Goal: Navigation & Orientation: Find specific page/section

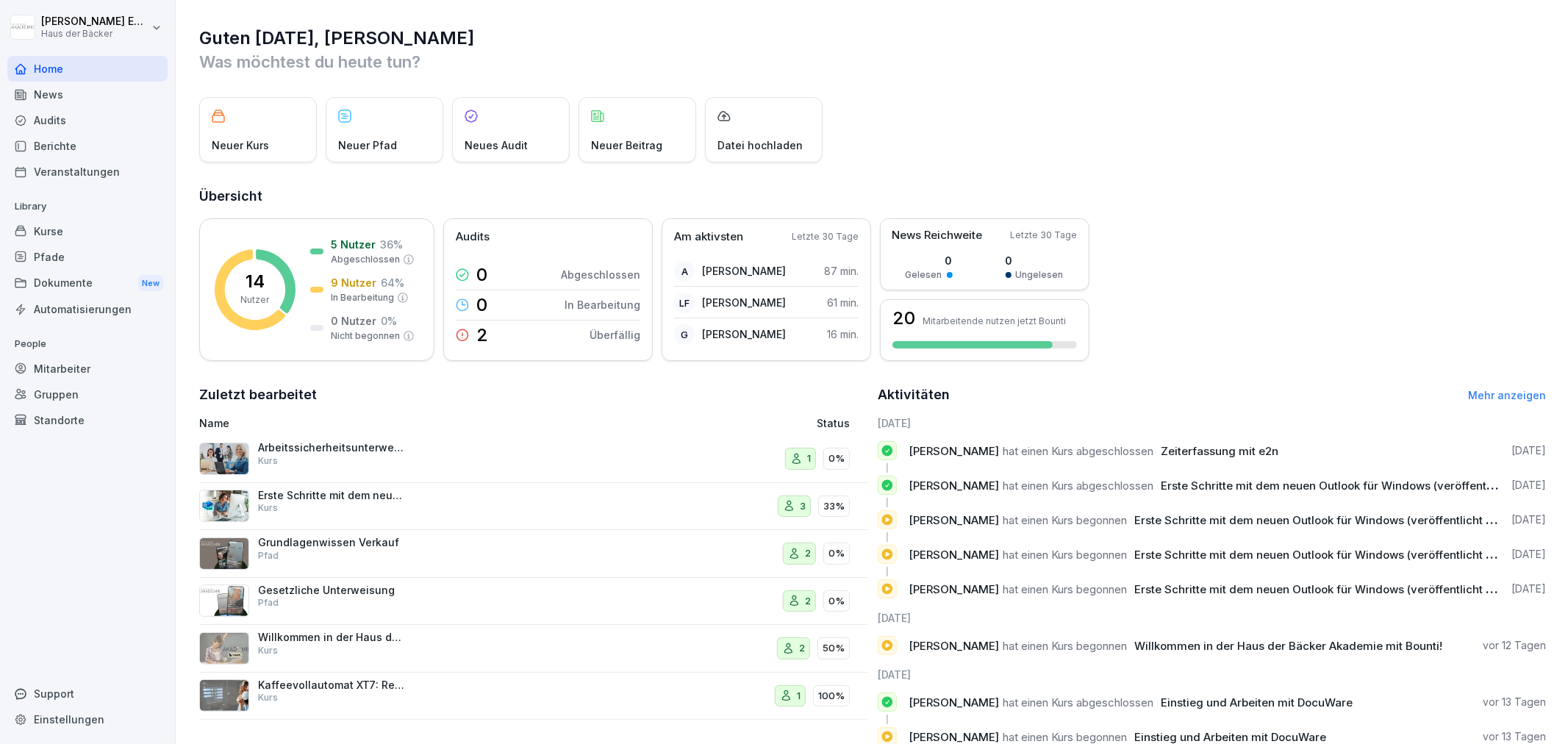
click at [230, 516] on img at bounding box center [224, 506] width 50 height 33
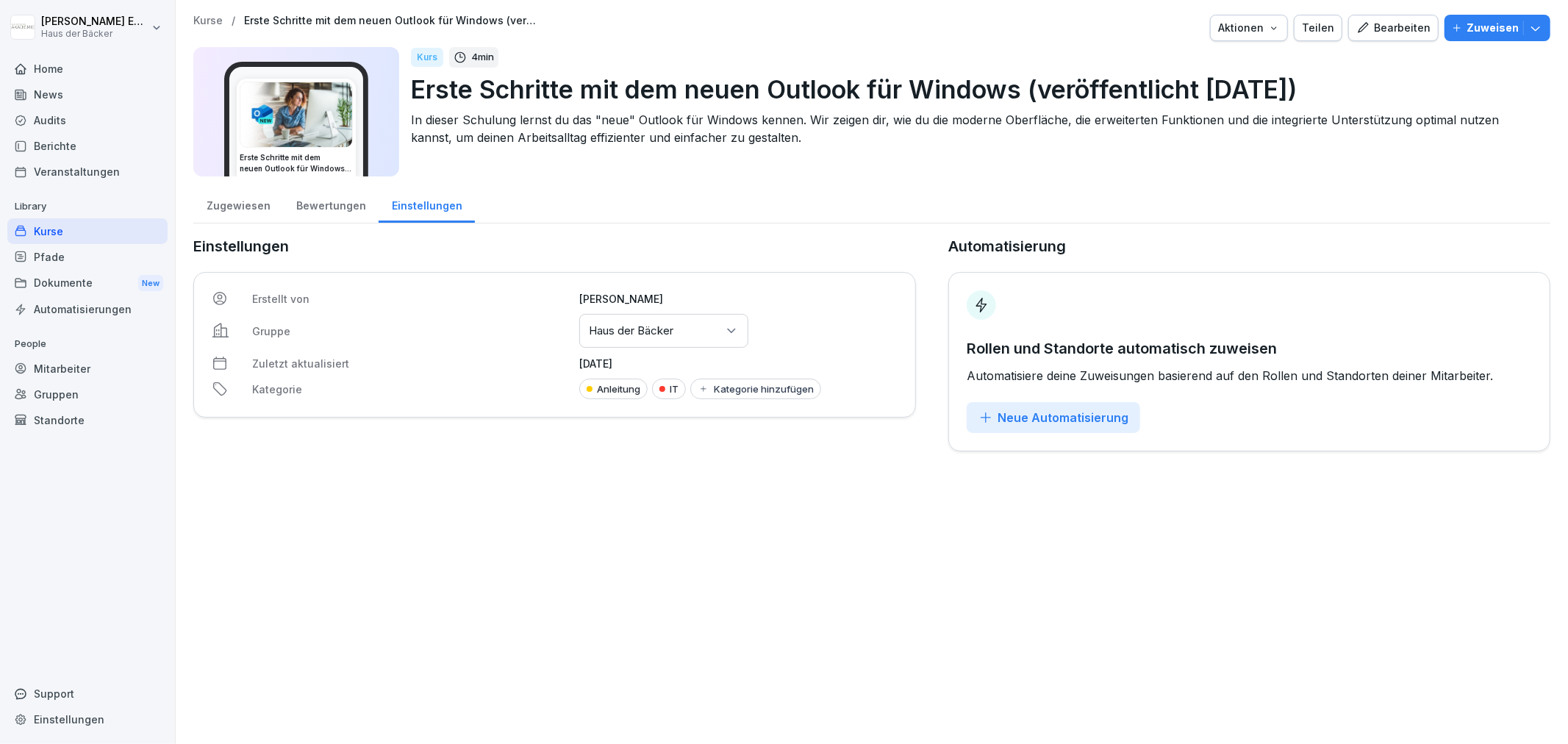
click at [96, 224] on div "Kurse" at bounding box center [87, 231] width 160 height 26
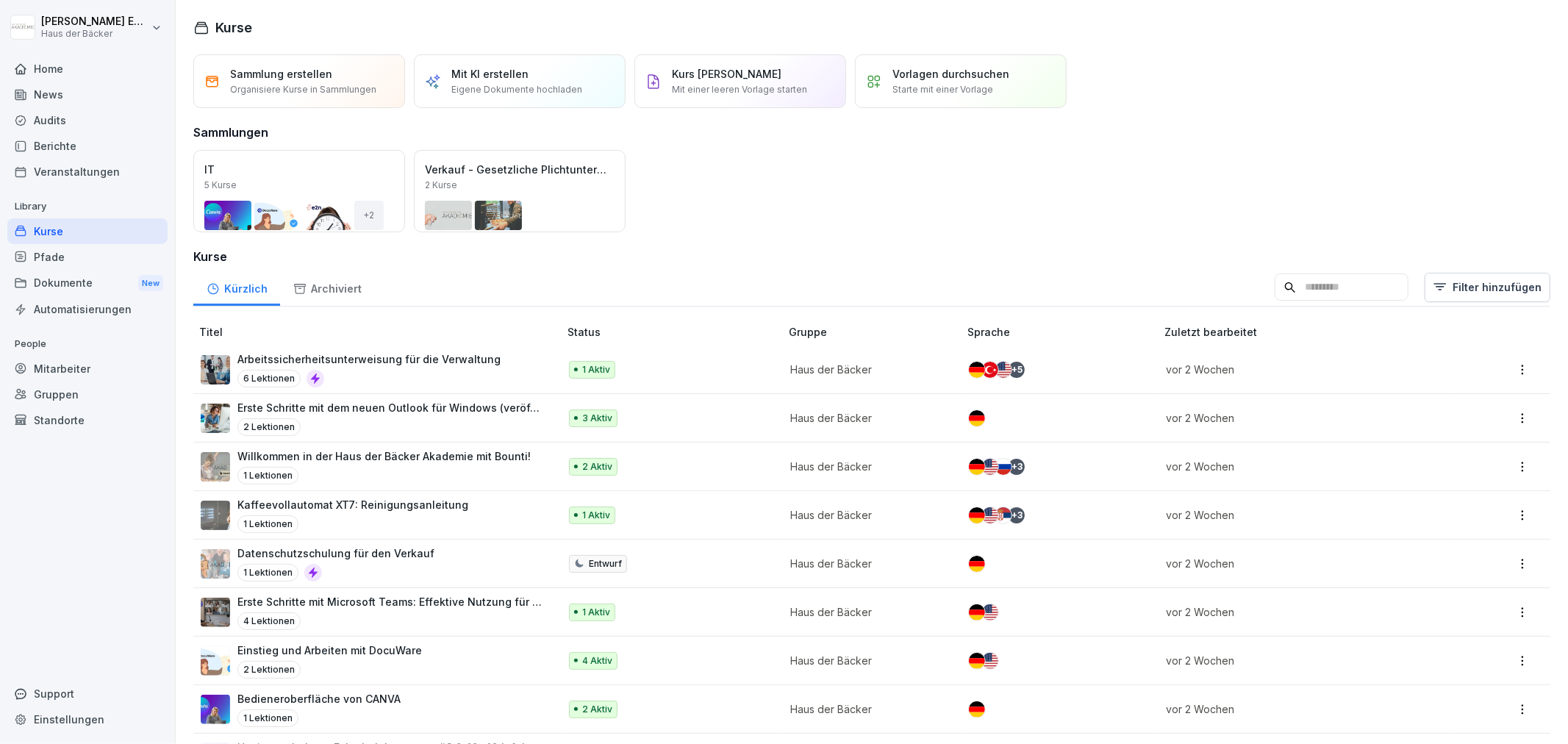
click at [105, 75] on div "Home" at bounding box center [87, 69] width 160 height 26
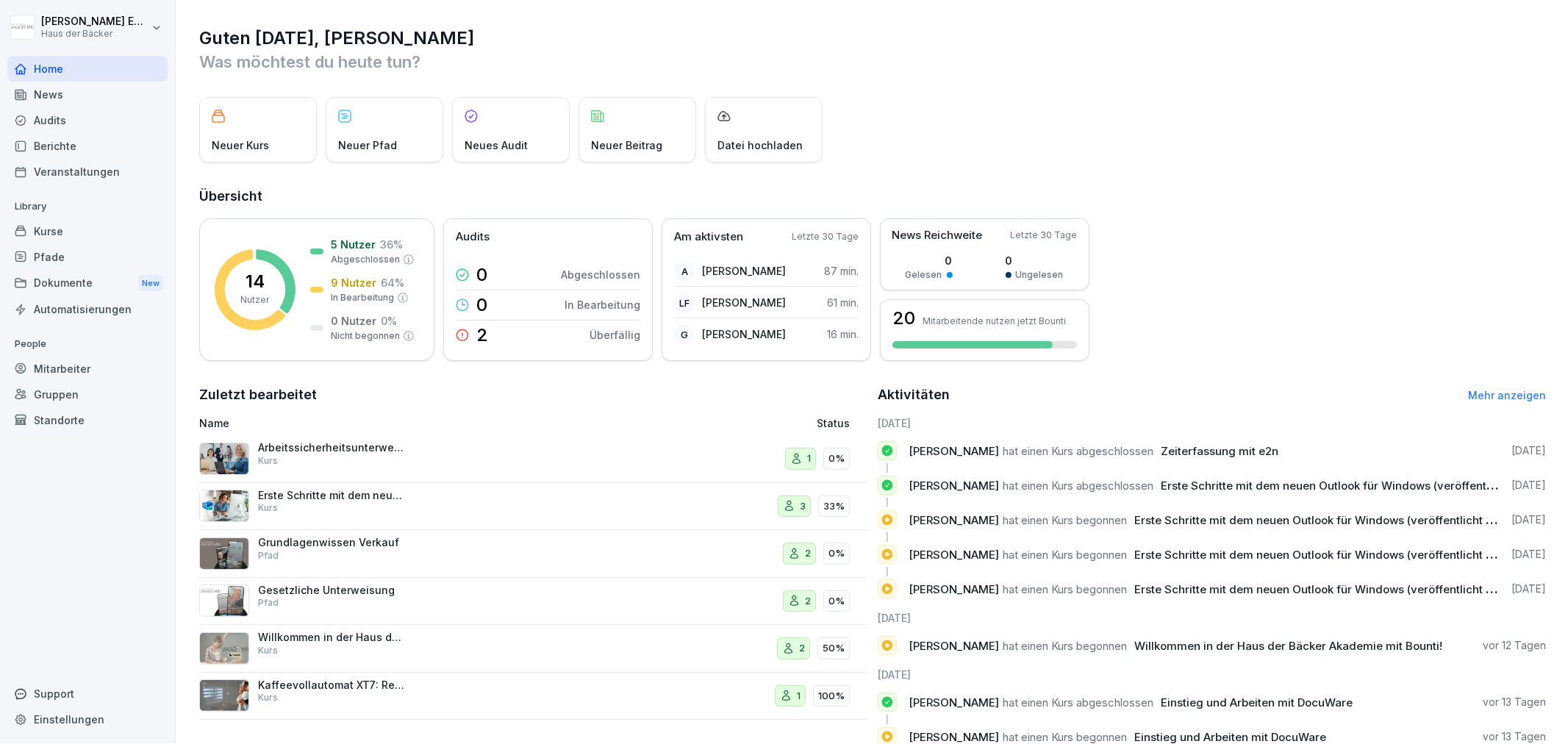
click at [105, 75] on div "Home" at bounding box center [87, 69] width 160 height 26
click at [105, 123] on div "Audits" at bounding box center [87, 121] width 160 height 26
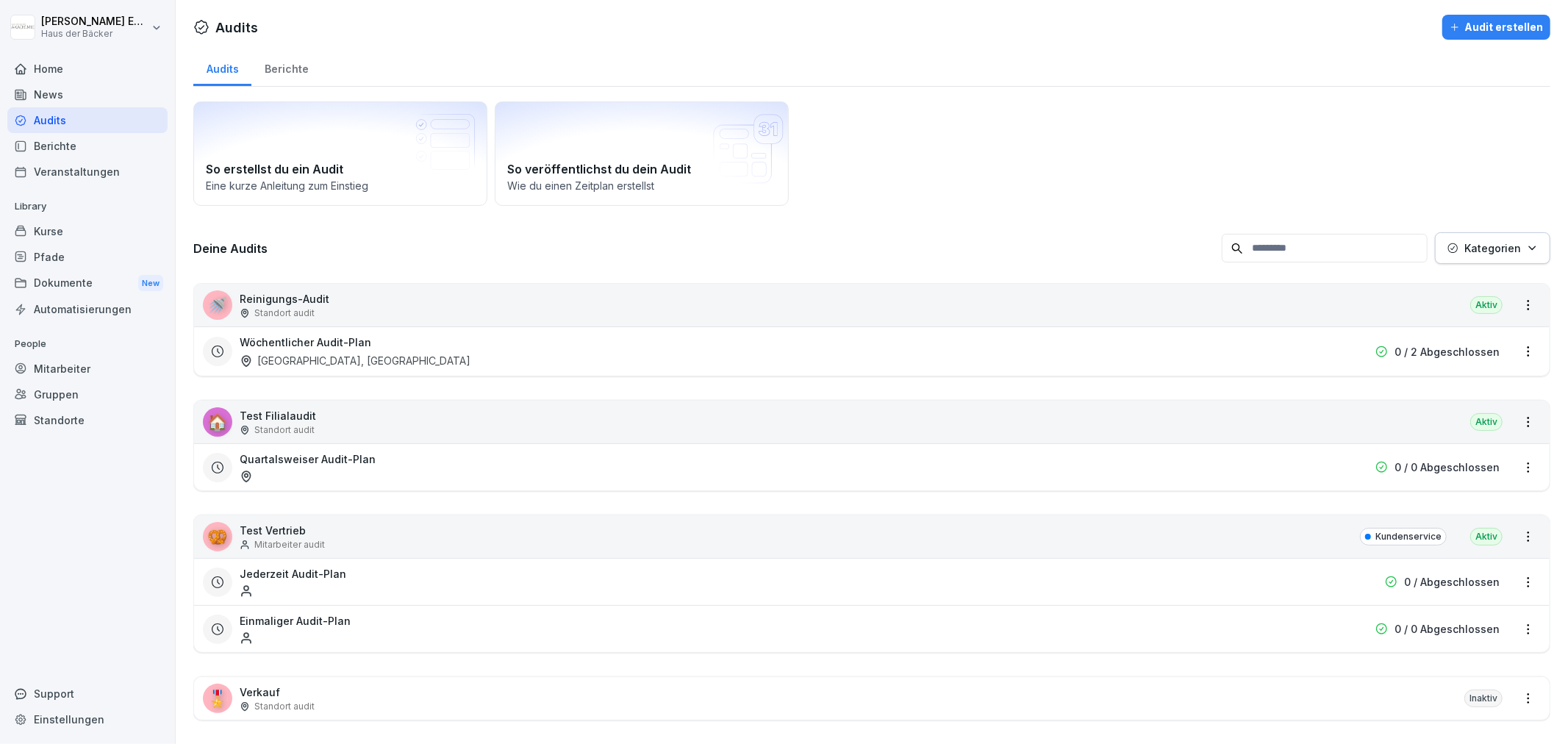
click at [101, 104] on div "News" at bounding box center [87, 95] width 160 height 26
click at [101, 92] on div "News" at bounding box center [87, 95] width 160 height 26
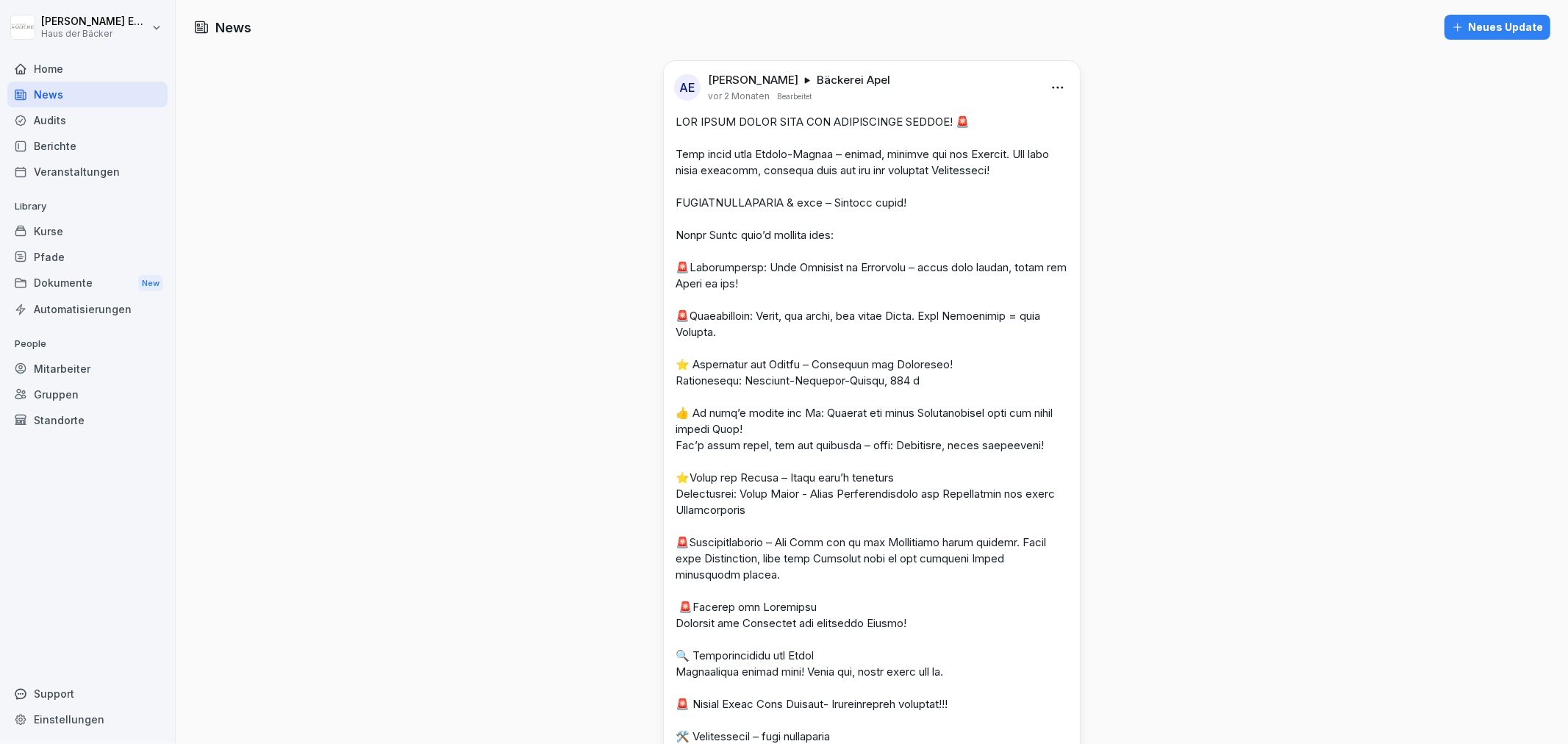
click at [101, 71] on div "Home" at bounding box center [87, 69] width 160 height 26
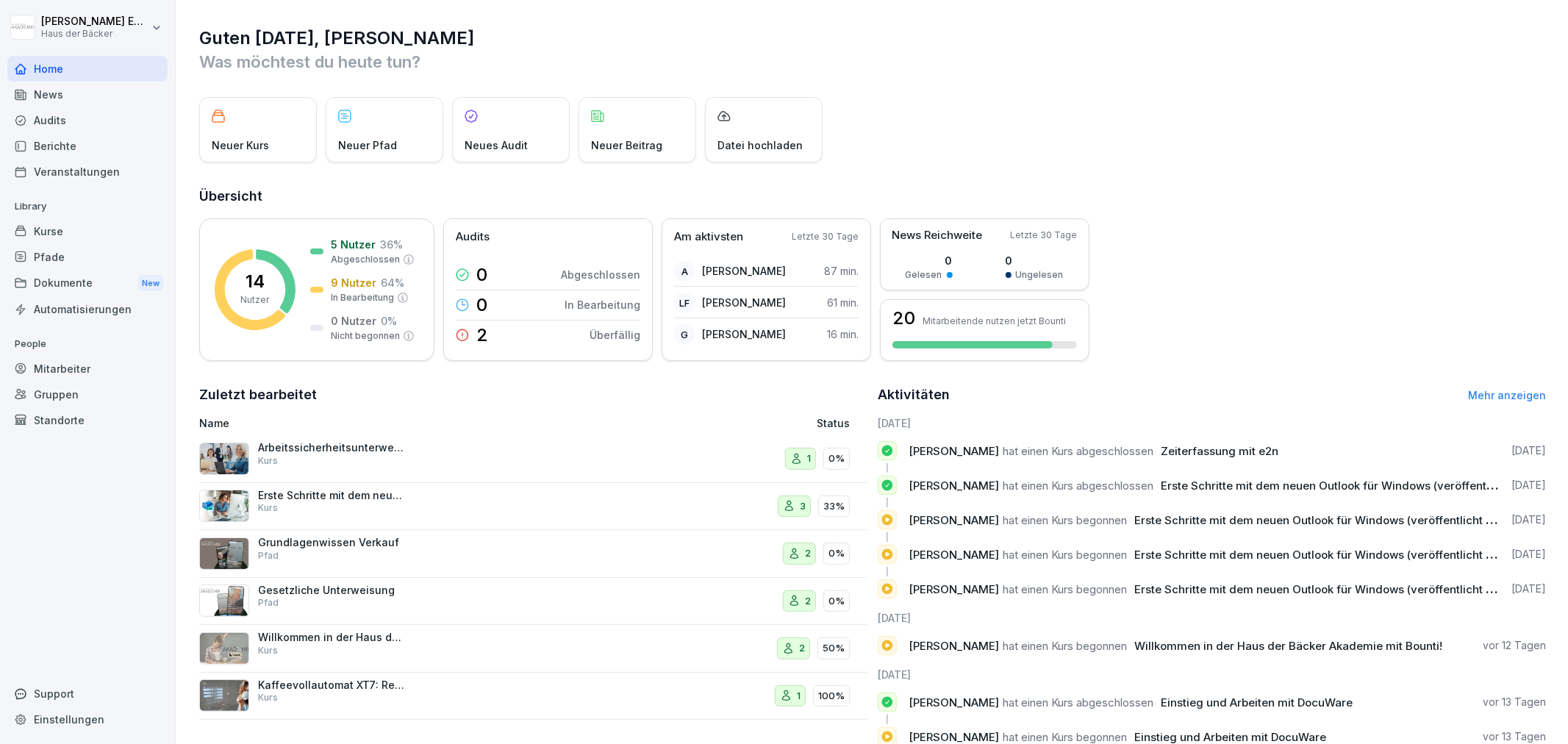
click at [57, 221] on div "Kurse" at bounding box center [87, 231] width 160 height 26
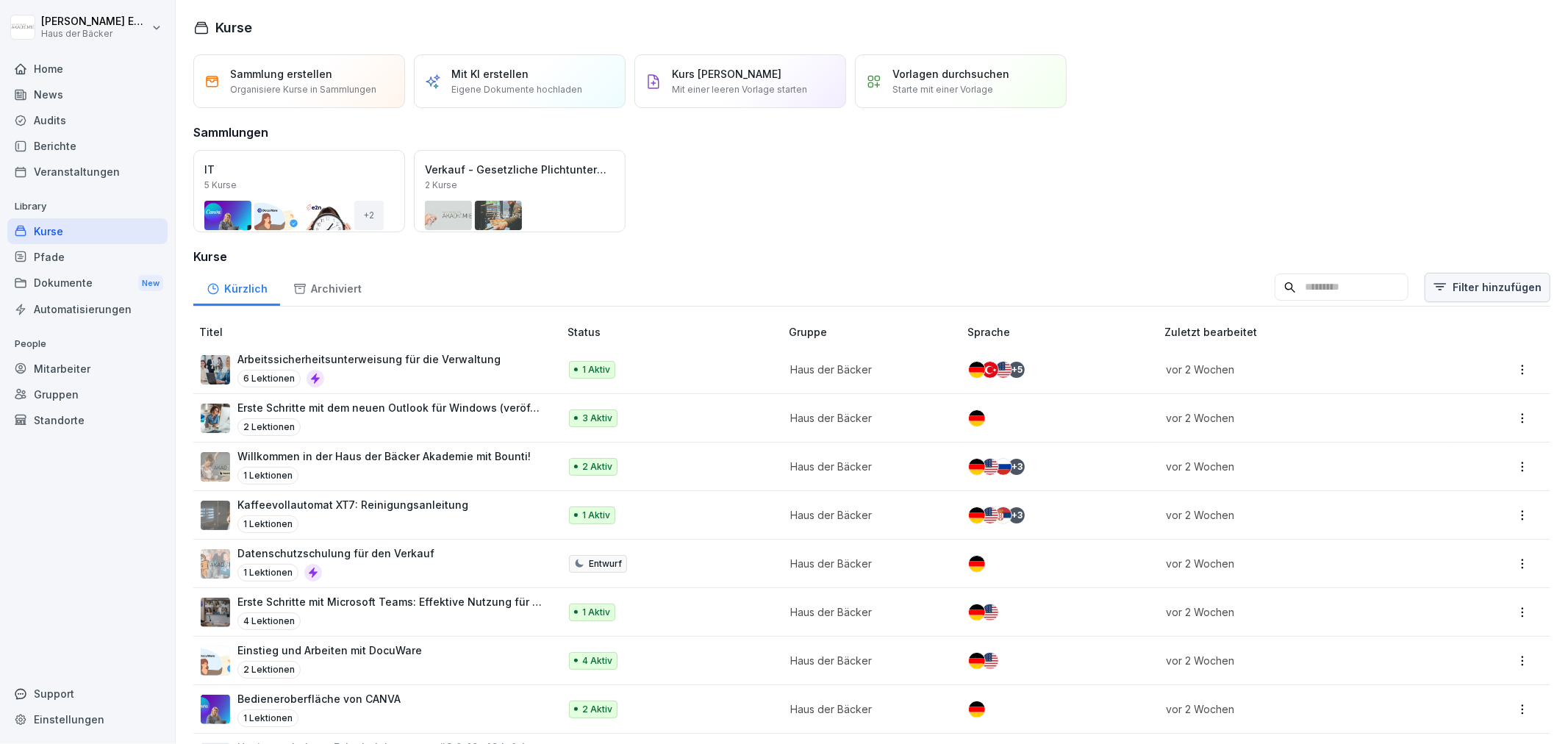
click at [1481, 289] on html "Anna-Lea Ehlerding Haus der Bäcker Home News Audits Berichte Veranstaltungen Li…" at bounding box center [784, 372] width 1568 height 744
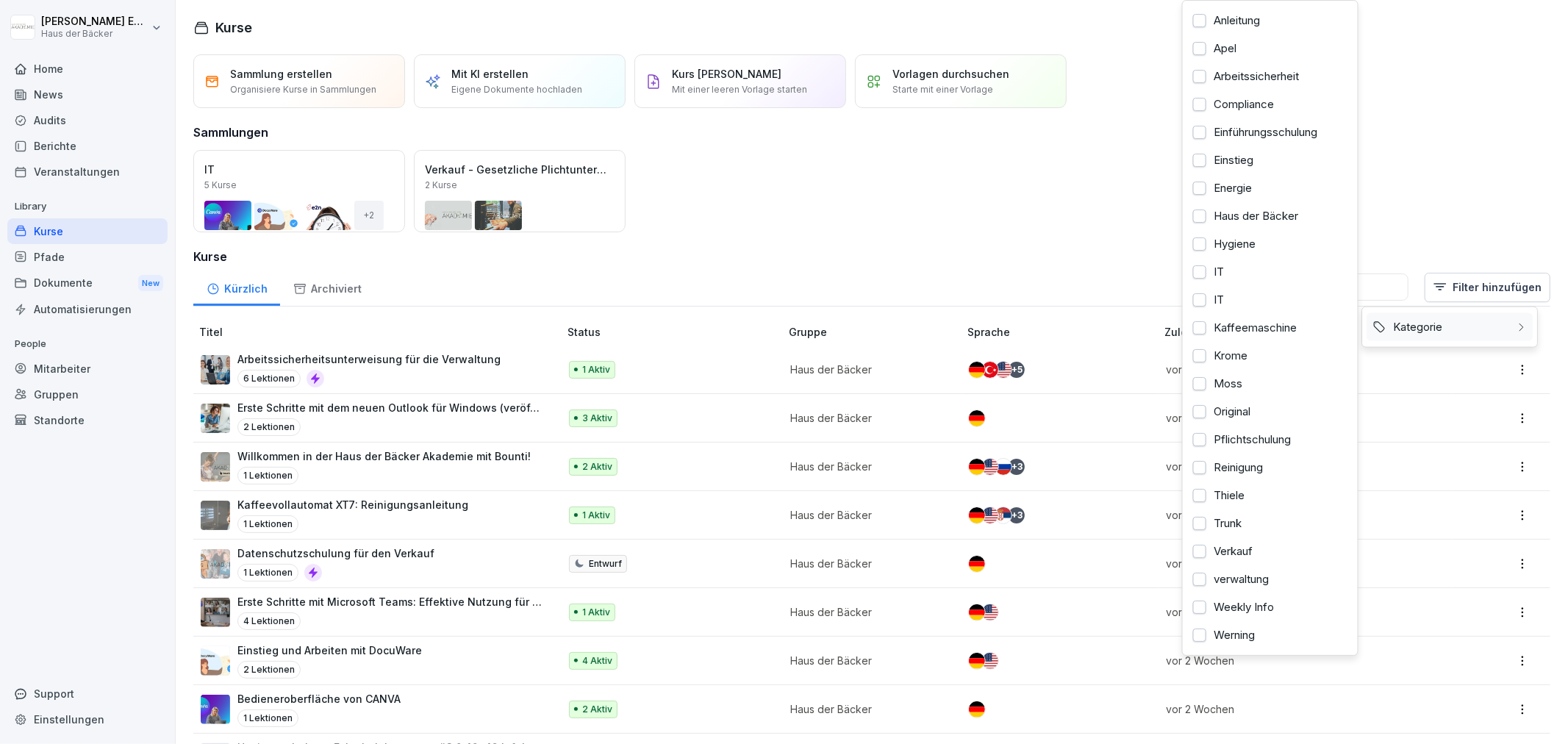
click at [1469, 327] on div "Kategorie" at bounding box center [1450, 327] width 166 height 28
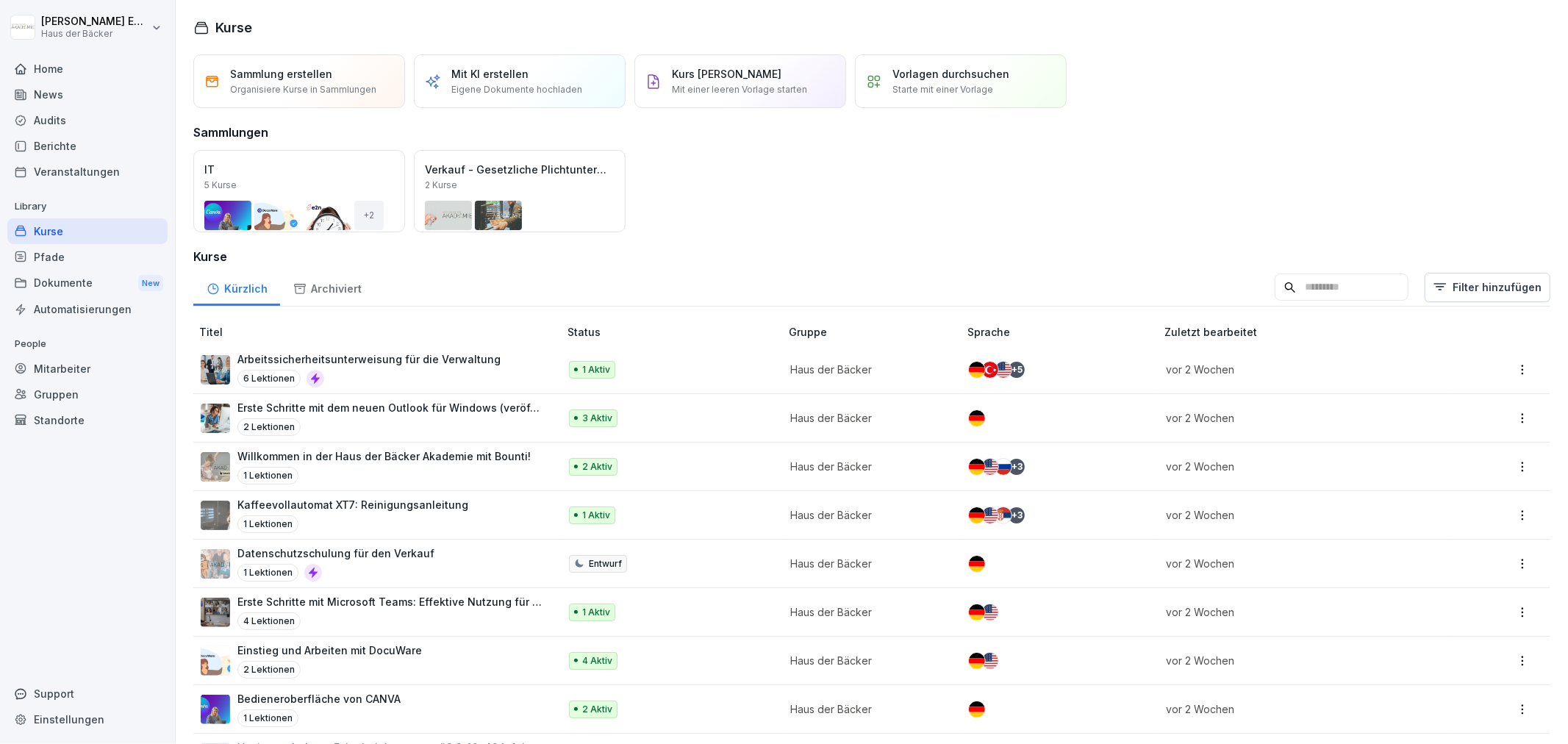
click at [1483, 194] on html "Anna-Lea Ehlerding Haus der Bäcker Home News Audits Berichte Veranstaltungen Li…" at bounding box center [784, 372] width 1568 height 744
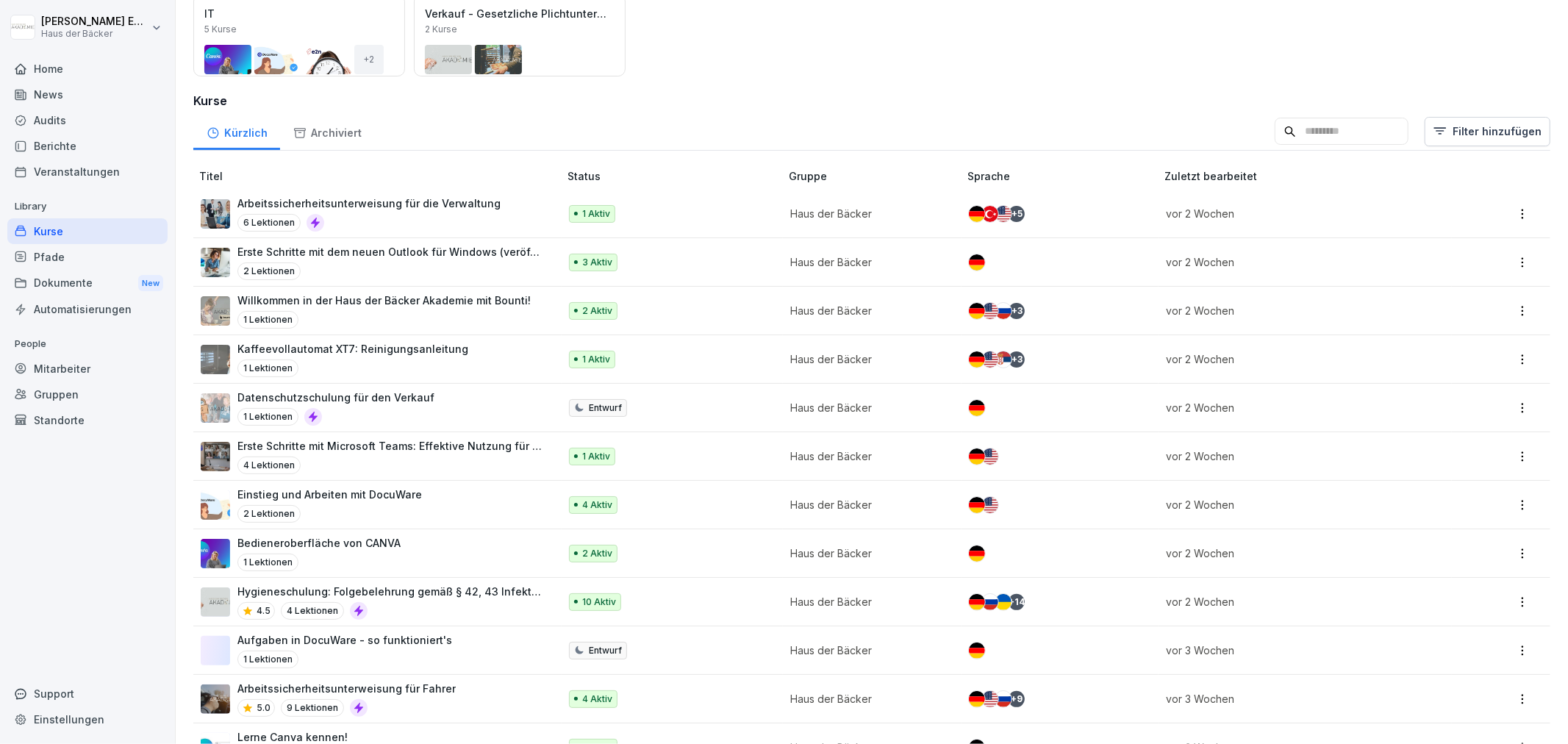
scroll to position [245, 0]
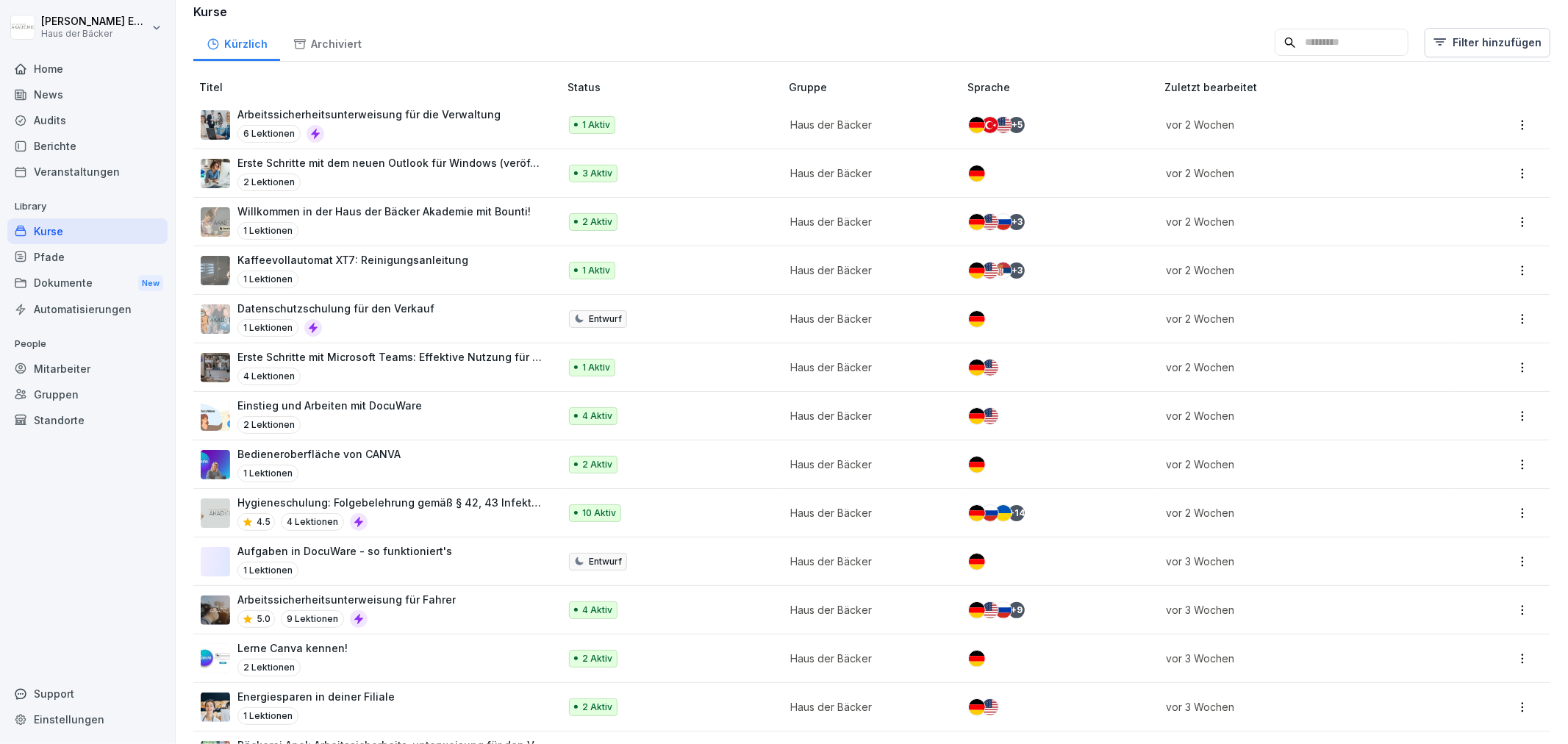
click at [498, 134] on div "Arbeitssicherheitsunterweisung für die Verwaltung 6 Lektionen" at bounding box center [372, 125] width 343 height 36
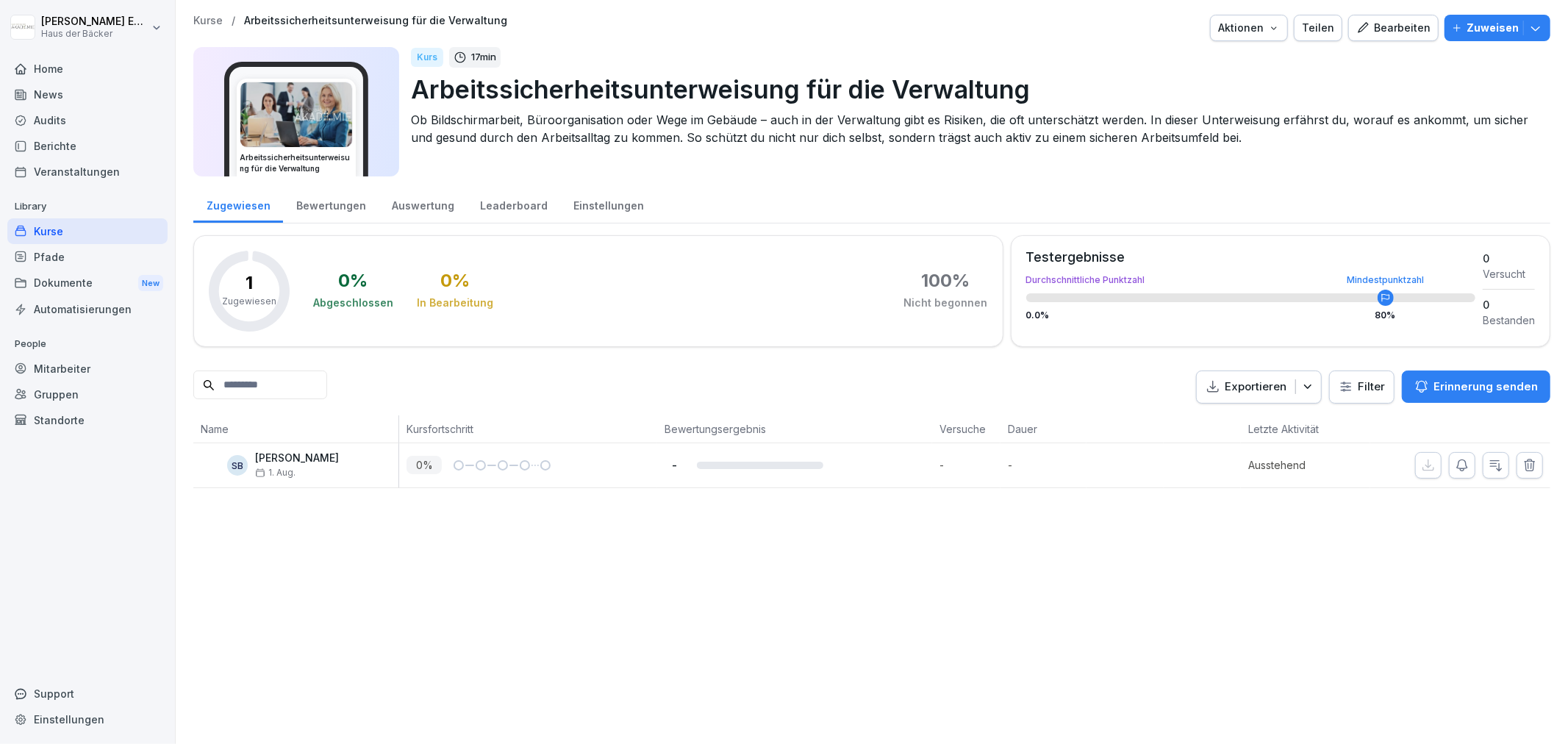
click at [78, 224] on div "Kurse" at bounding box center [87, 231] width 160 height 26
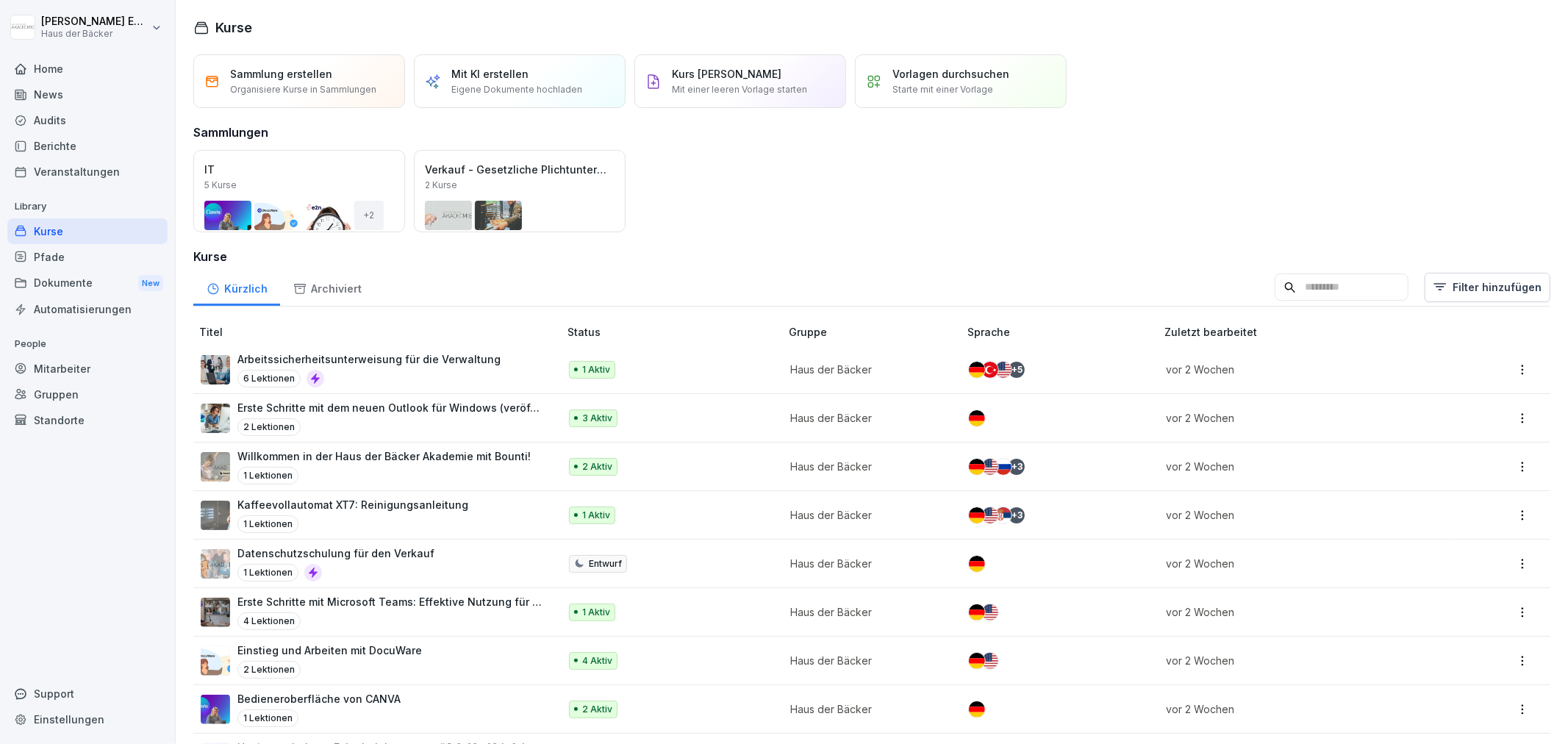
click at [83, 74] on div "Home" at bounding box center [87, 69] width 160 height 26
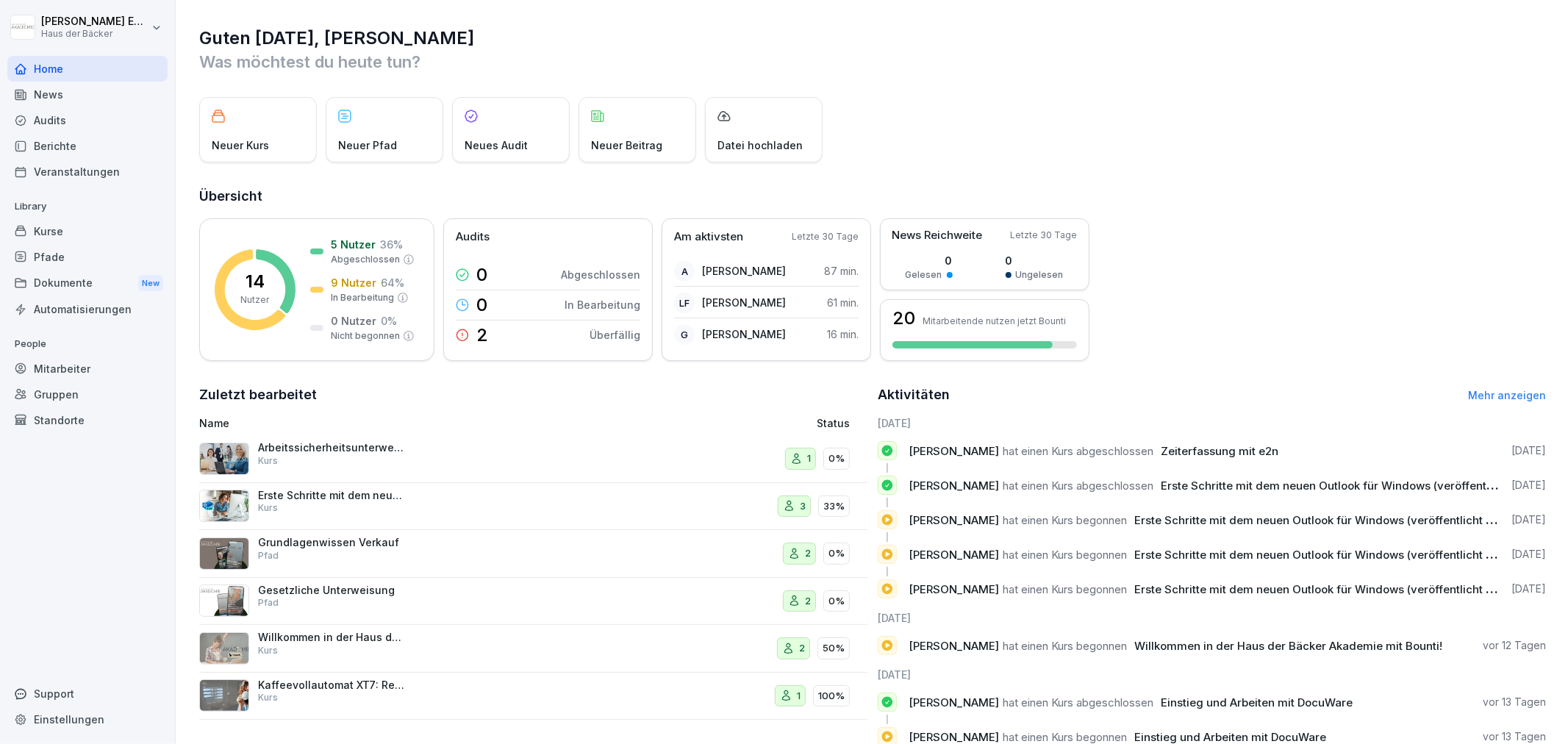
click at [107, 232] on div "Kurse" at bounding box center [87, 231] width 160 height 26
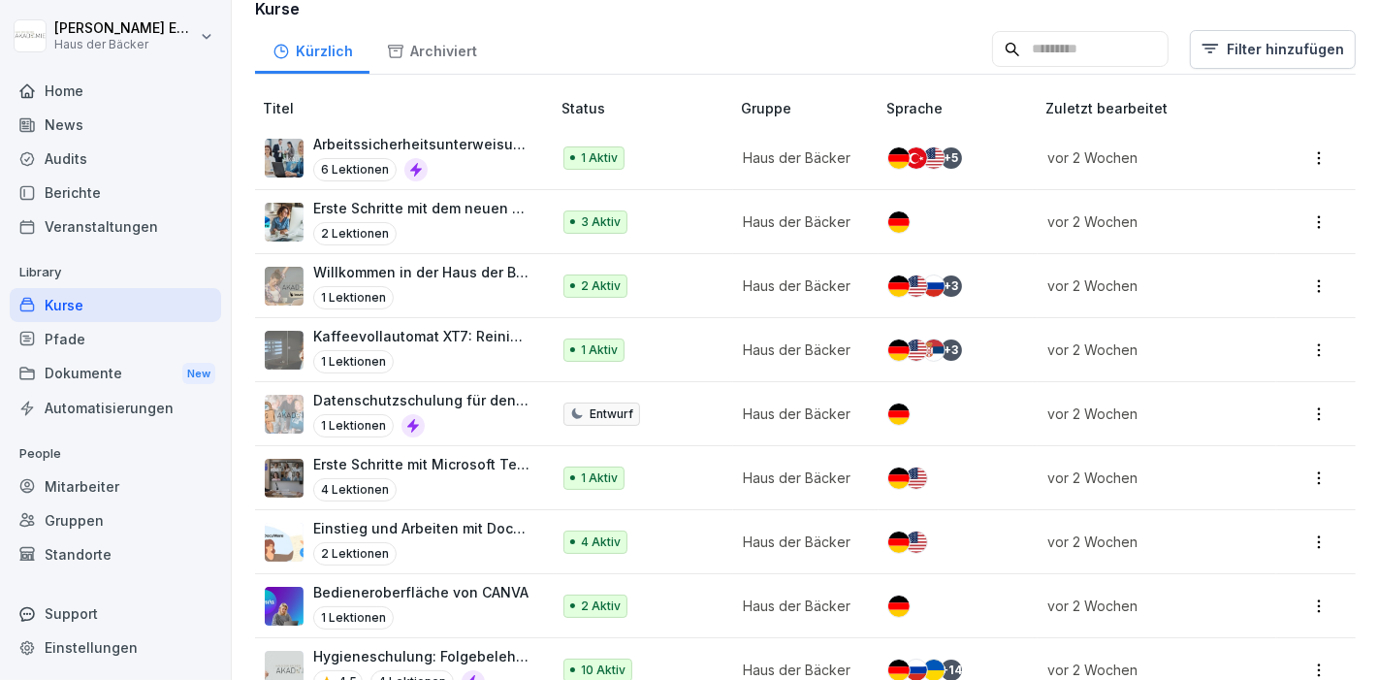
scroll to position [108, 0]
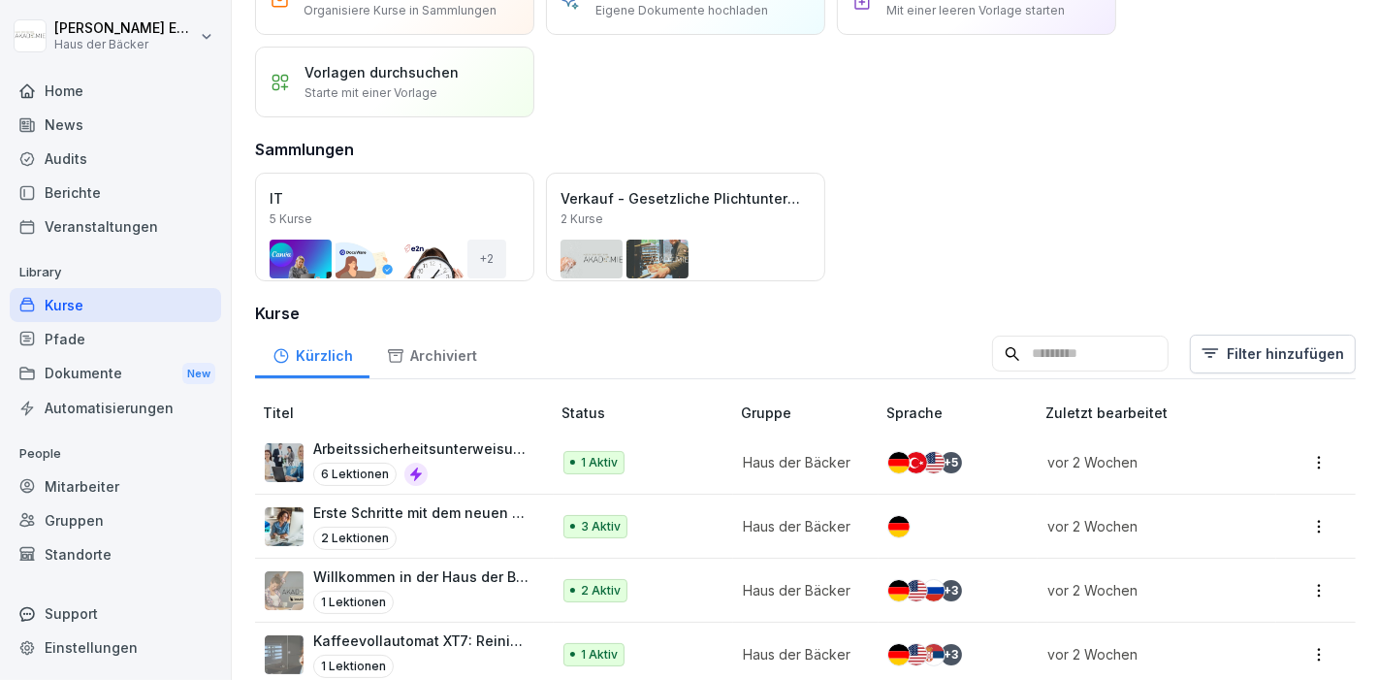
click at [13, 237] on div "Veranstaltungen" at bounding box center [115, 226] width 211 height 34
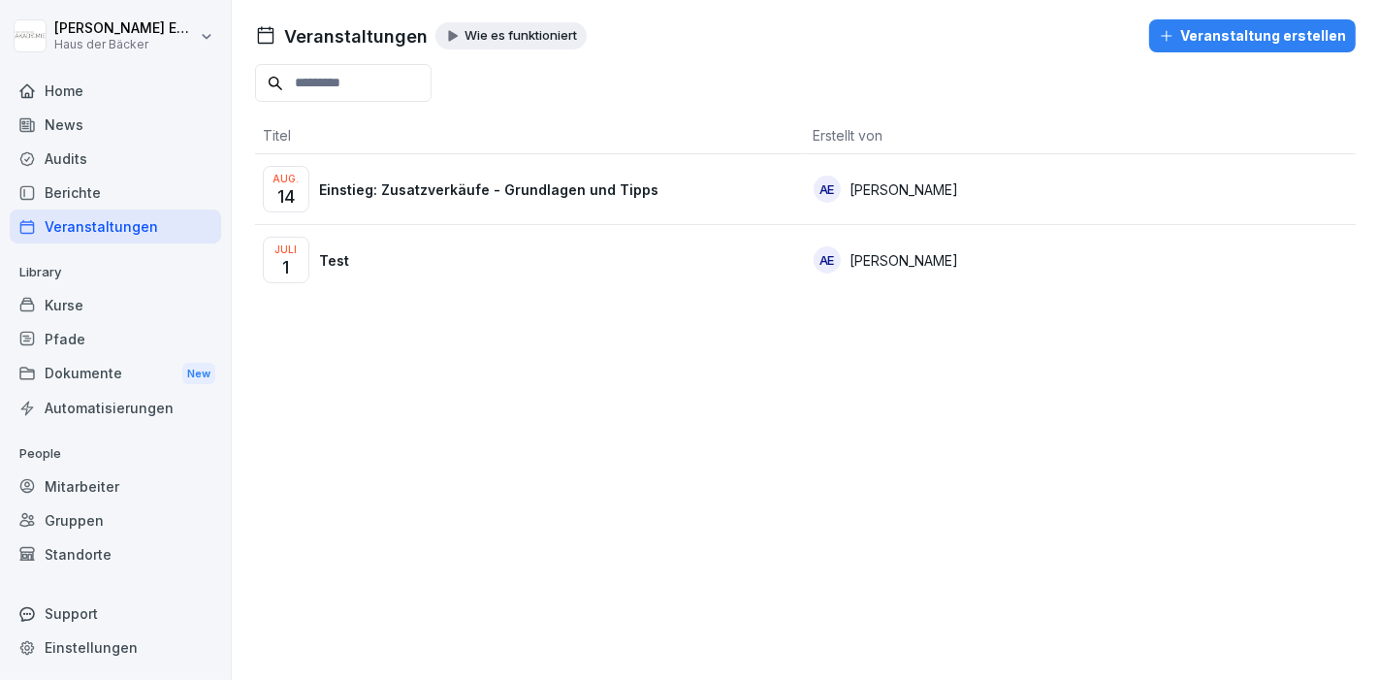
click at [191, 26] on html "[PERSON_NAME] Haus der Bäcker Home News Audits Berichte Veranstaltungen Library…" at bounding box center [689, 340] width 1379 height 680
click at [138, 41] on html "[PERSON_NAME] Haus der Bäcker Home News Audits Berichte Veranstaltungen Library…" at bounding box center [689, 340] width 1379 height 680
click at [118, 102] on div "Home" at bounding box center [115, 91] width 211 height 34
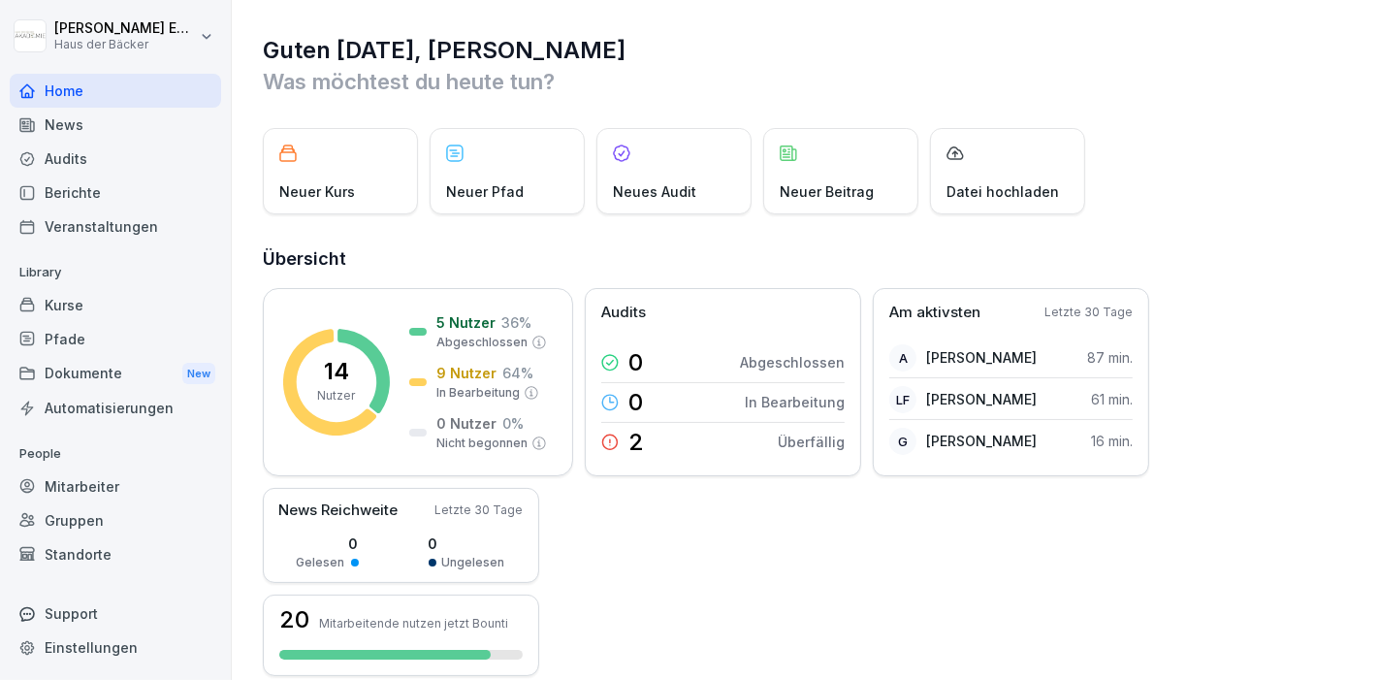
click at [149, 470] on div "Mitarbeiter" at bounding box center [115, 486] width 211 height 34
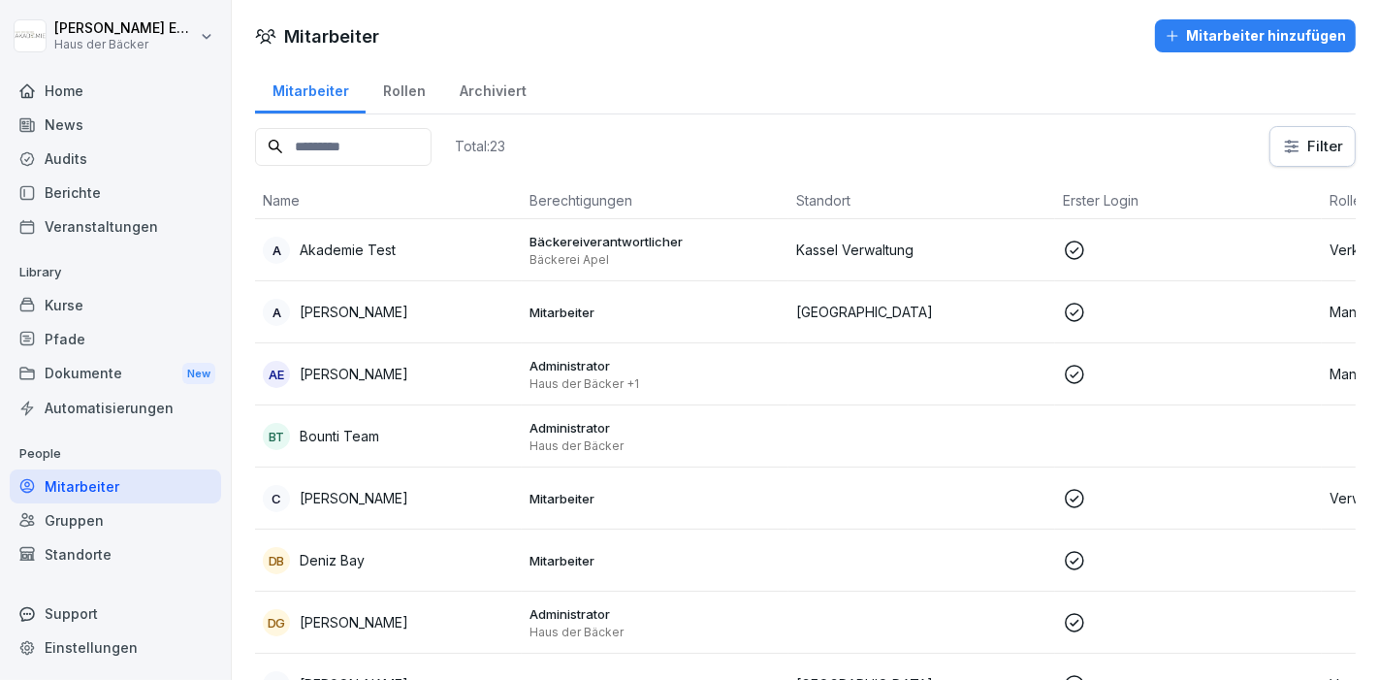
click at [169, 299] on div "Kurse" at bounding box center [115, 305] width 211 height 34
